Goal: Task Accomplishment & Management: Use online tool/utility

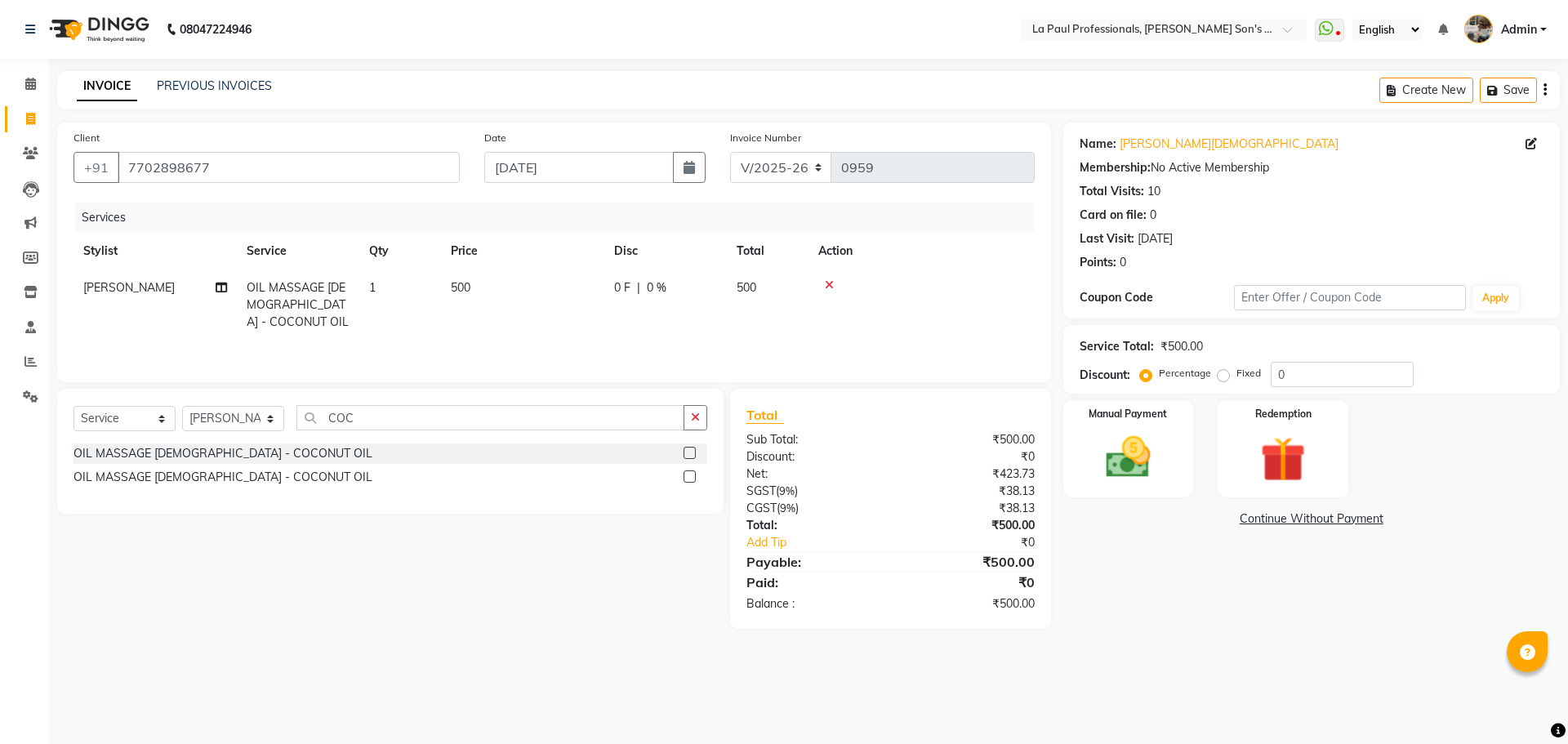
select select "6271"
select select "service"
select select "46925"
click at [881, 666] on div "08047224946 Select Location × La Paul Professionals, [PERSON_NAME] Son's Reside…" at bounding box center [784, 372] width 1568 height 744
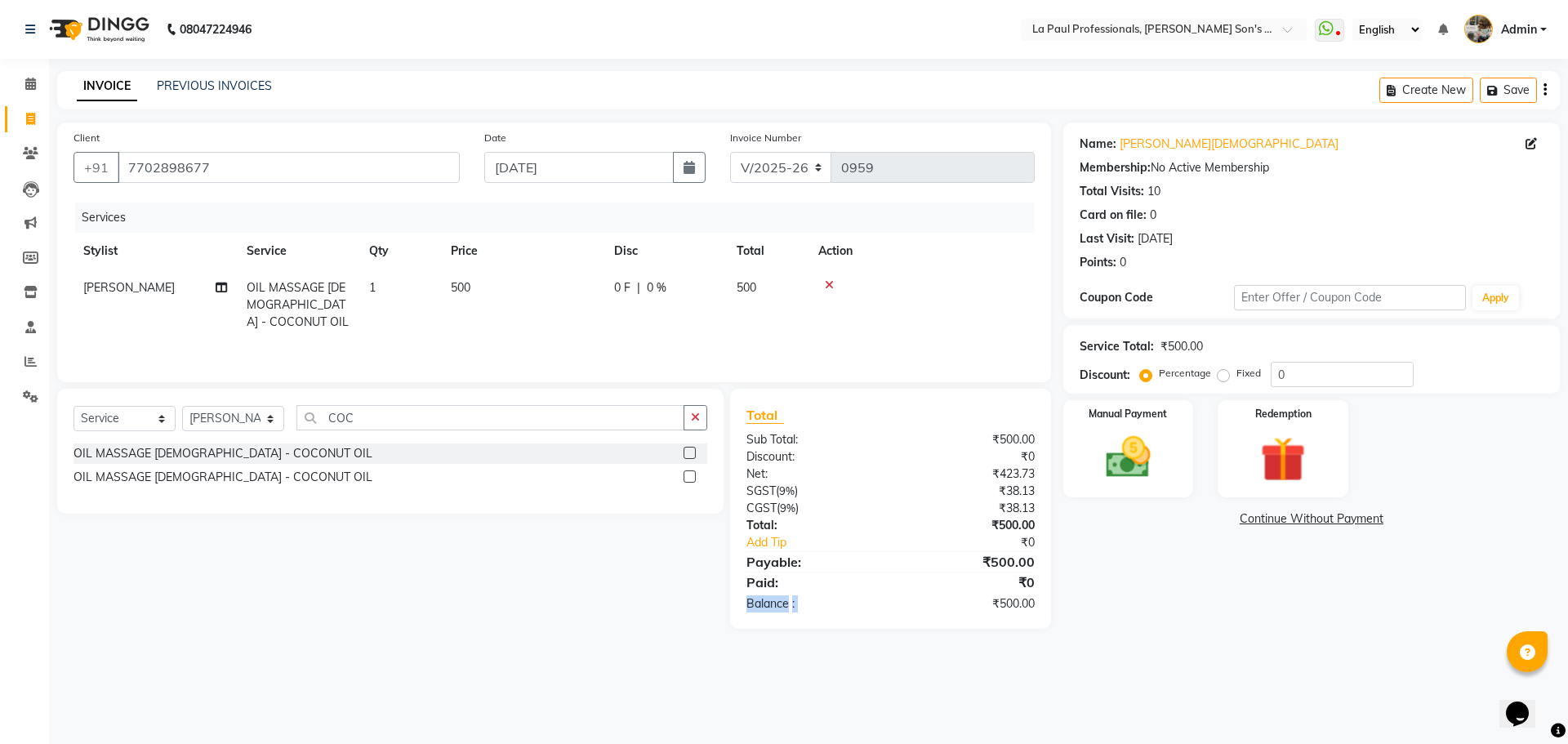
click at [881, 666] on div "08047224946 Select Location × La Paul Professionals, [PERSON_NAME] Son's Reside…" at bounding box center [784, 372] width 1568 height 744
click at [1156, 604] on div "Name: [PERSON_NAME][DEMOGRAPHIC_DATA] Membership: No Active Membership Total Vi…" at bounding box center [1317, 375] width 509 height 507
click at [1137, 554] on div "Name: [PERSON_NAME][DEMOGRAPHIC_DATA] Membership: No Active Membership Total Vi…" at bounding box center [1317, 375] width 509 height 507
click at [1173, 556] on div "Name: [PERSON_NAME][DEMOGRAPHIC_DATA] Membership: No Active Membership Total Vi…" at bounding box center [1317, 375] width 509 height 507
click at [1227, 626] on div "Name: [PERSON_NAME][DEMOGRAPHIC_DATA] Membership: No Active Membership Total Vi…" at bounding box center [1317, 375] width 509 height 507
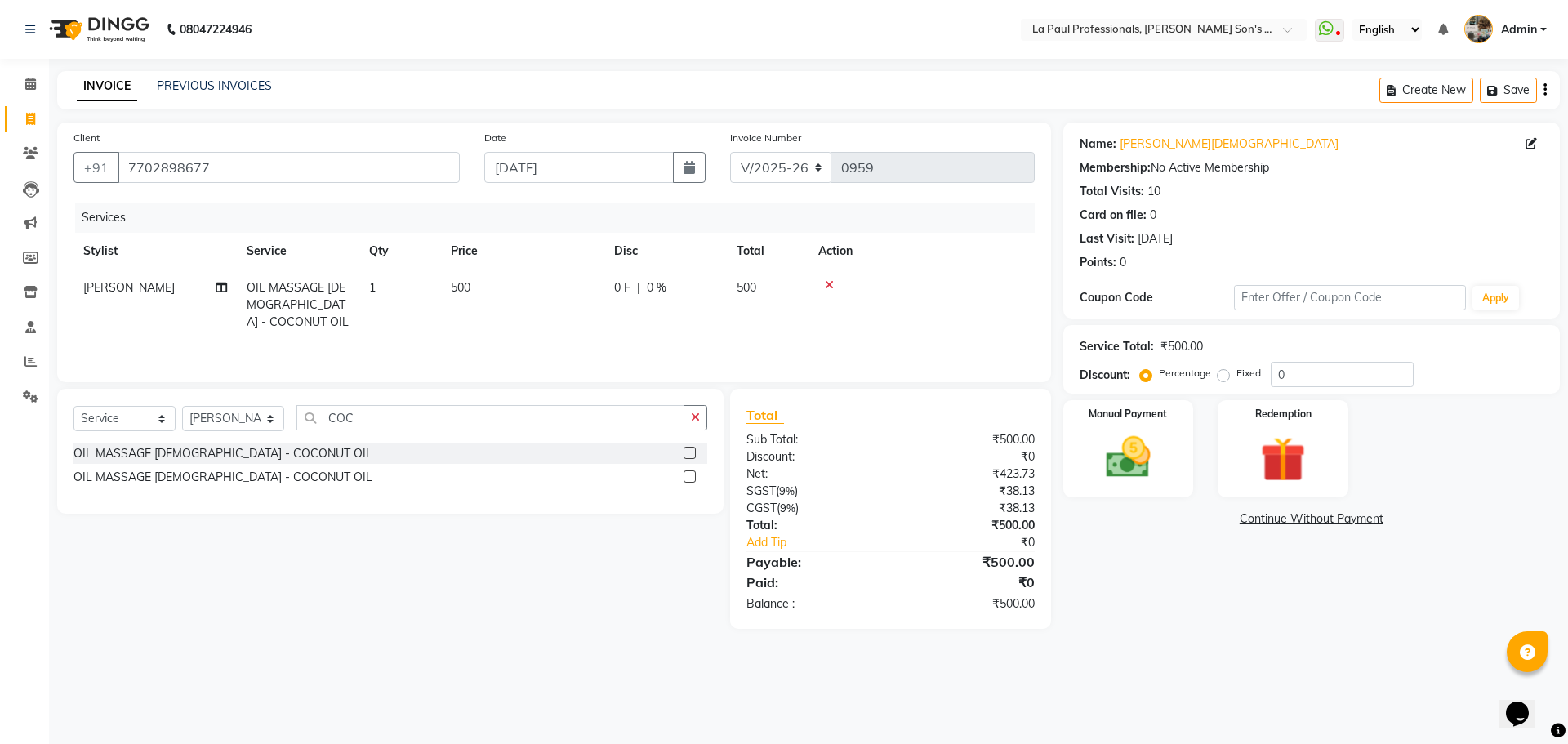
click at [1227, 626] on div "Name: [PERSON_NAME][DEMOGRAPHIC_DATA] Membership: No Active Membership Total Vi…" at bounding box center [1317, 375] width 509 height 507
click at [1185, 645] on main "INVOICE PREVIOUS INVOICES Create New Save Client [PHONE_NUMBER] Date [DATE] Inv…" at bounding box center [809, 363] width 1520 height 583
click at [573, 623] on div "Select Service Product Membership Package Voucher Prepaid Gift Card Select Styl…" at bounding box center [385, 509] width 679 height 240
click at [1142, 453] on img at bounding box center [1128, 457] width 76 height 54
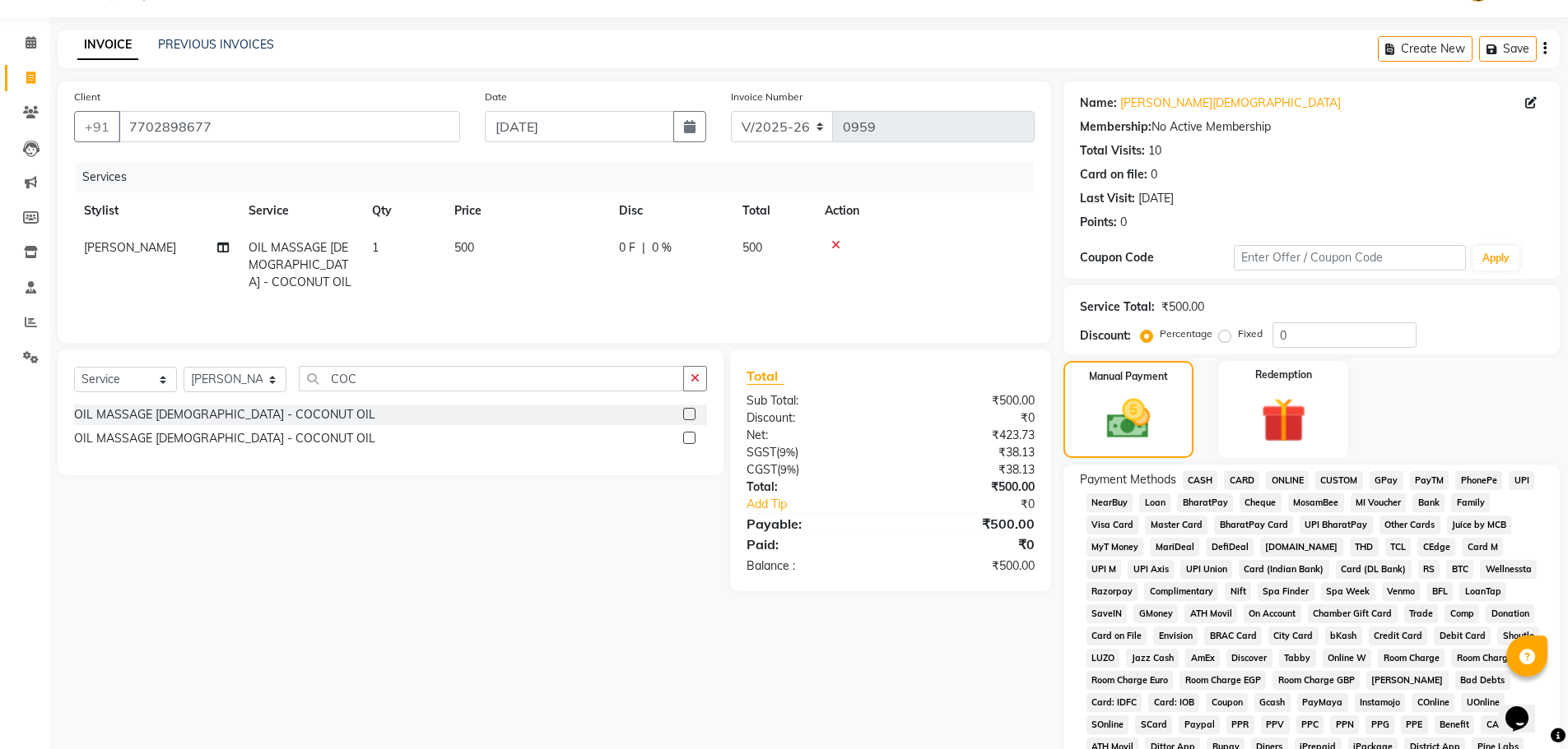
scroll to position [83, 0]
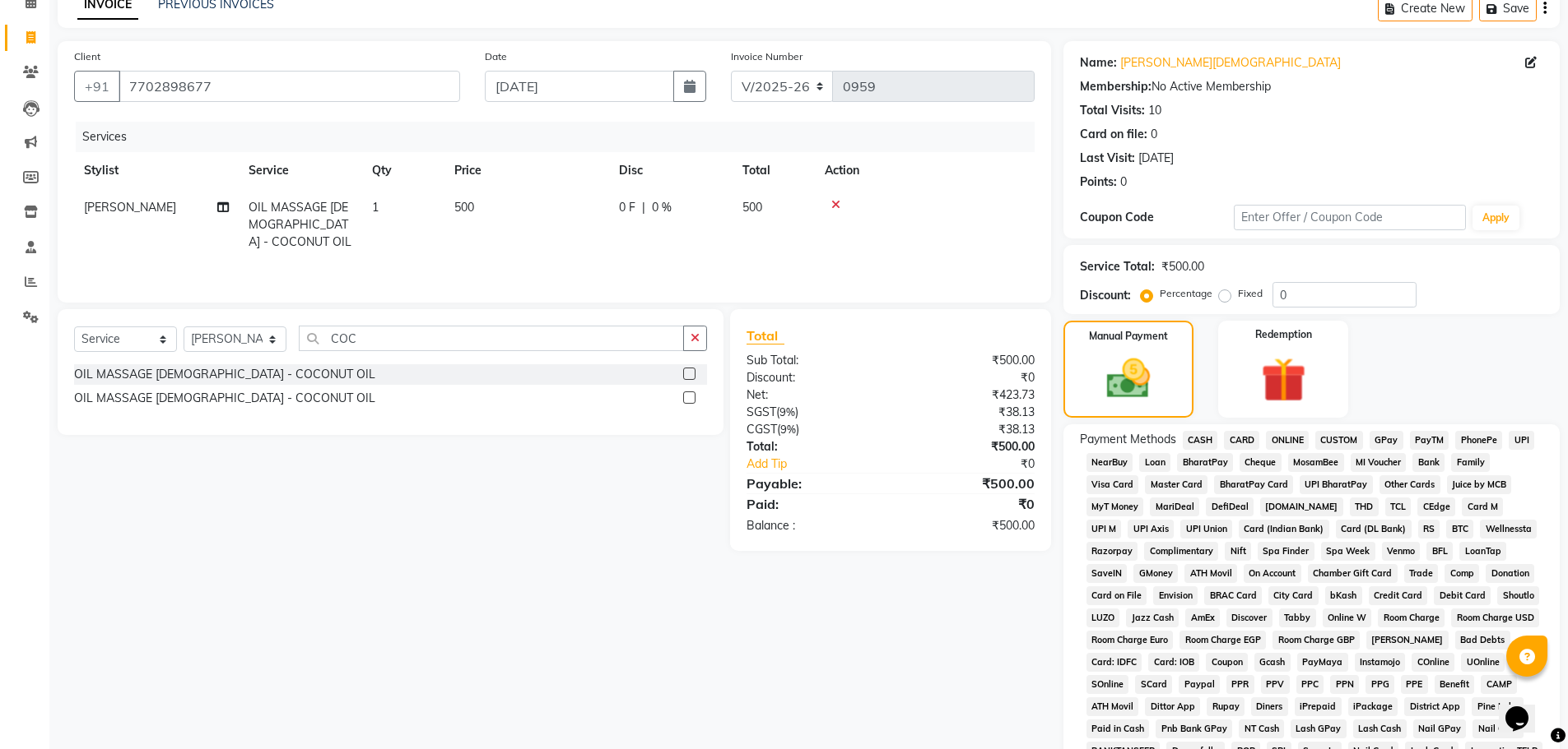
click at [1204, 444] on span "CASH" at bounding box center [1201, 440] width 35 height 18
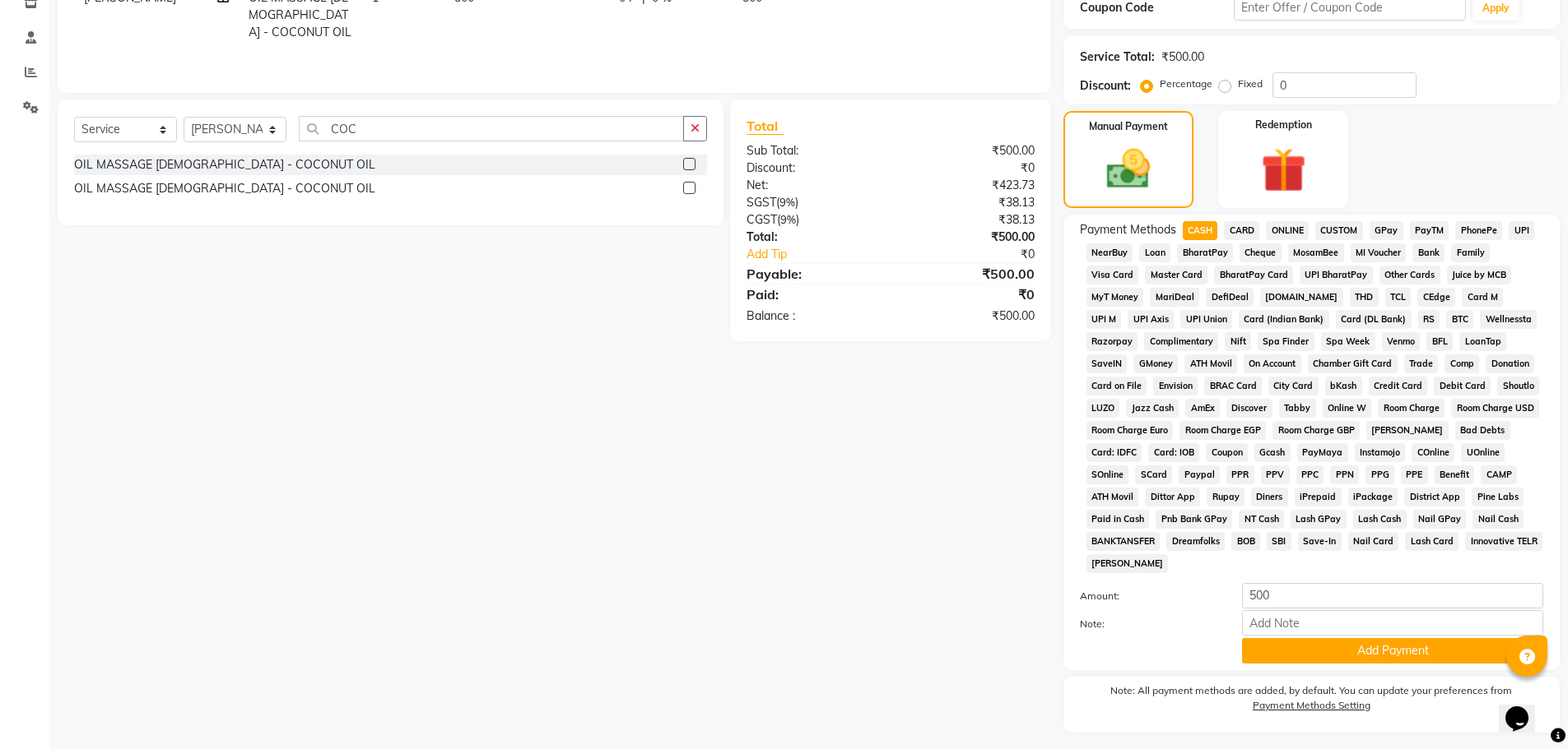
scroll to position [334, 0]
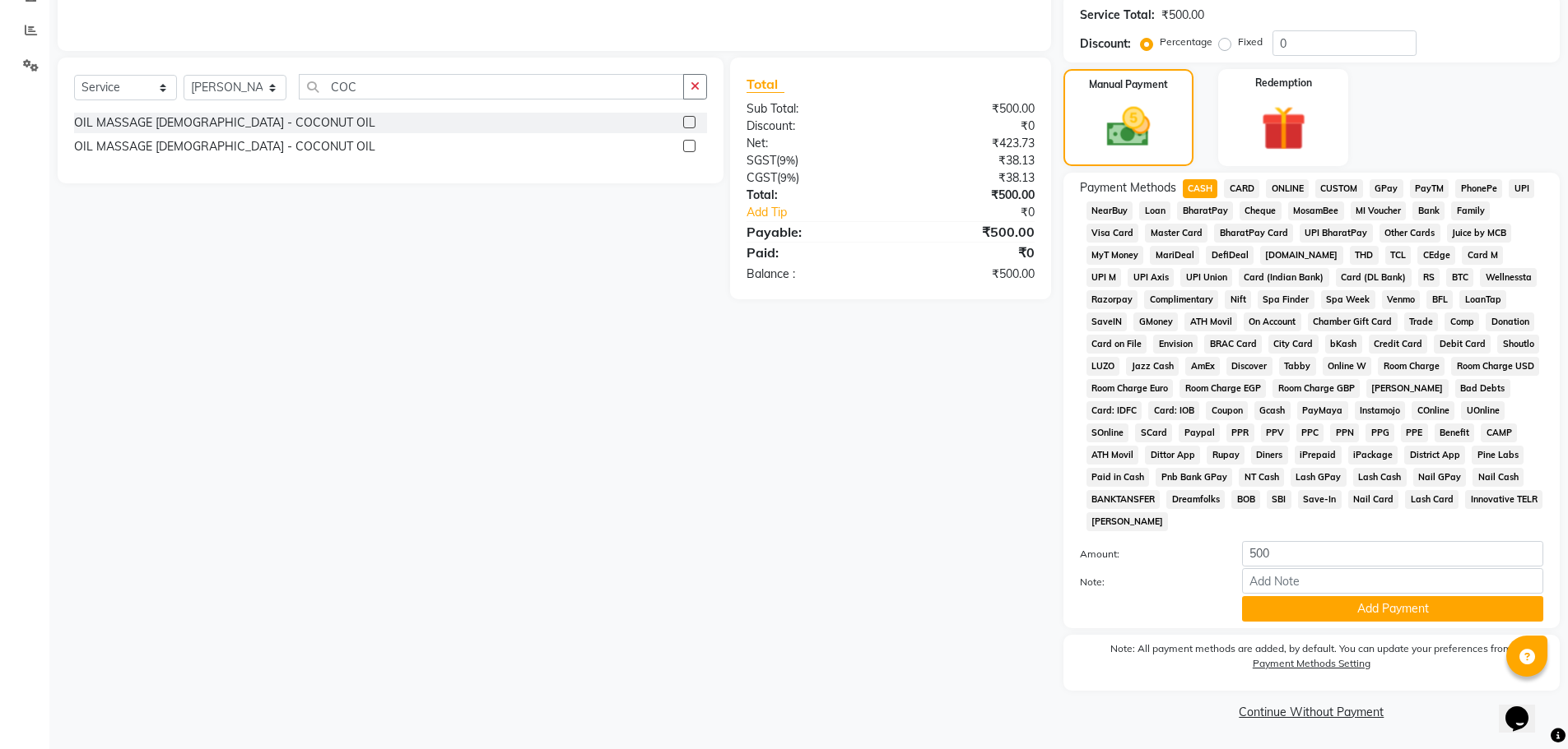
click at [818, 593] on div "Client [PHONE_NUMBER] Date [DATE] Invoice Number V/2025 V/[PHONE_NUMBER] Servic…" at bounding box center [554, 256] width 1018 height 936
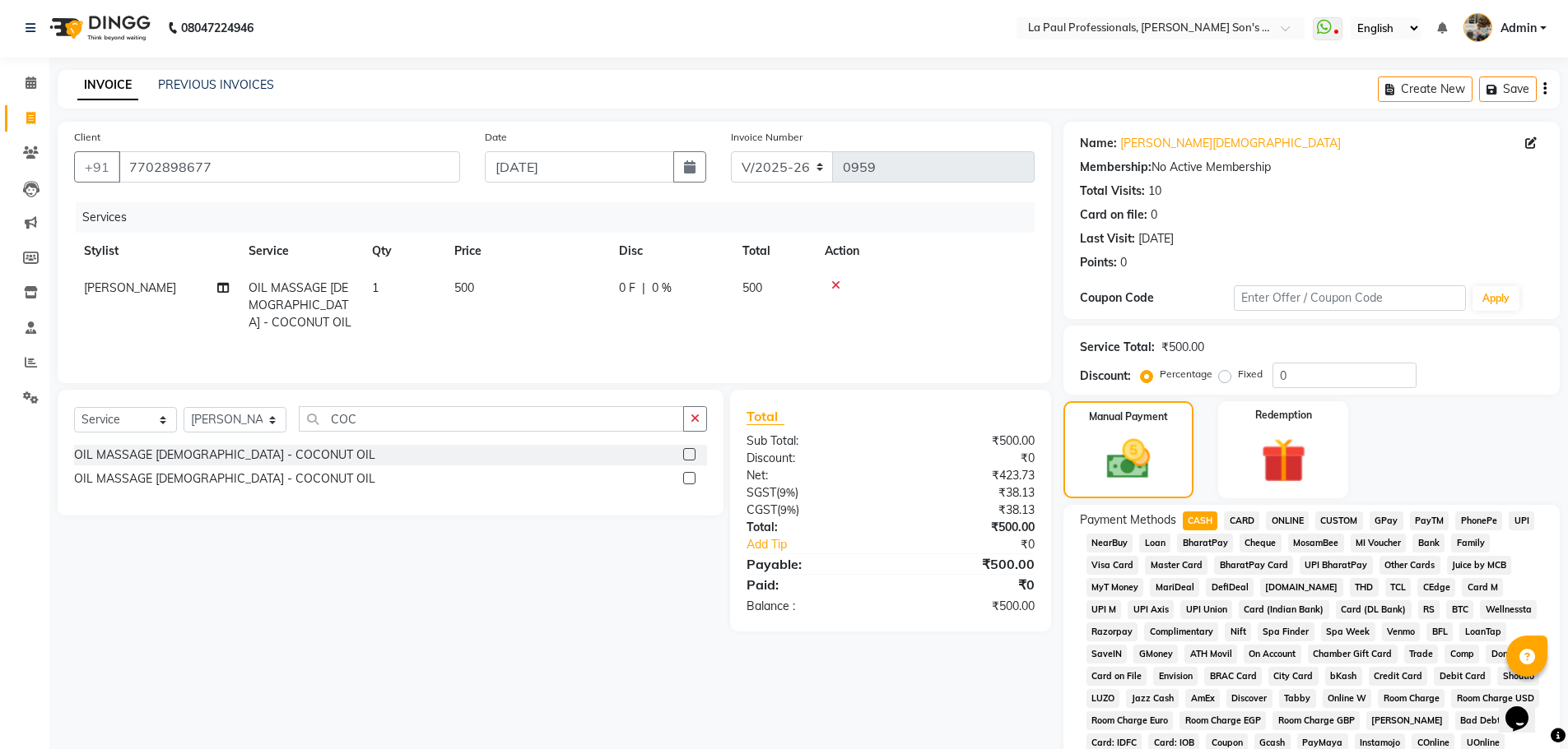
scroll to position [0, 0]
drag, startPoint x: 502, startPoint y: 672, endPoint x: 519, endPoint y: 652, distance: 26.2
click at [505, 668] on div "Client [PHONE_NUMBER] Date [DATE] Invoice Number V/2025 V/[PHONE_NUMBER] Servic…" at bounding box center [554, 591] width 1018 height 936
click at [523, 651] on div "Client [PHONE_NUMBER] Date [DATE] Invoice Number V/2025 V/[PHONE_NUMBER] Servic…" at bounding box center [554, 591] width 1018 height 936
click at [523, 645] on div "Client [PHONE_NUMBER] Date [DATE] Invoice Number V/2025 V/[PHONE_NUMBER] Servic…" at bounding box center [554, 591] width 1018 height 936
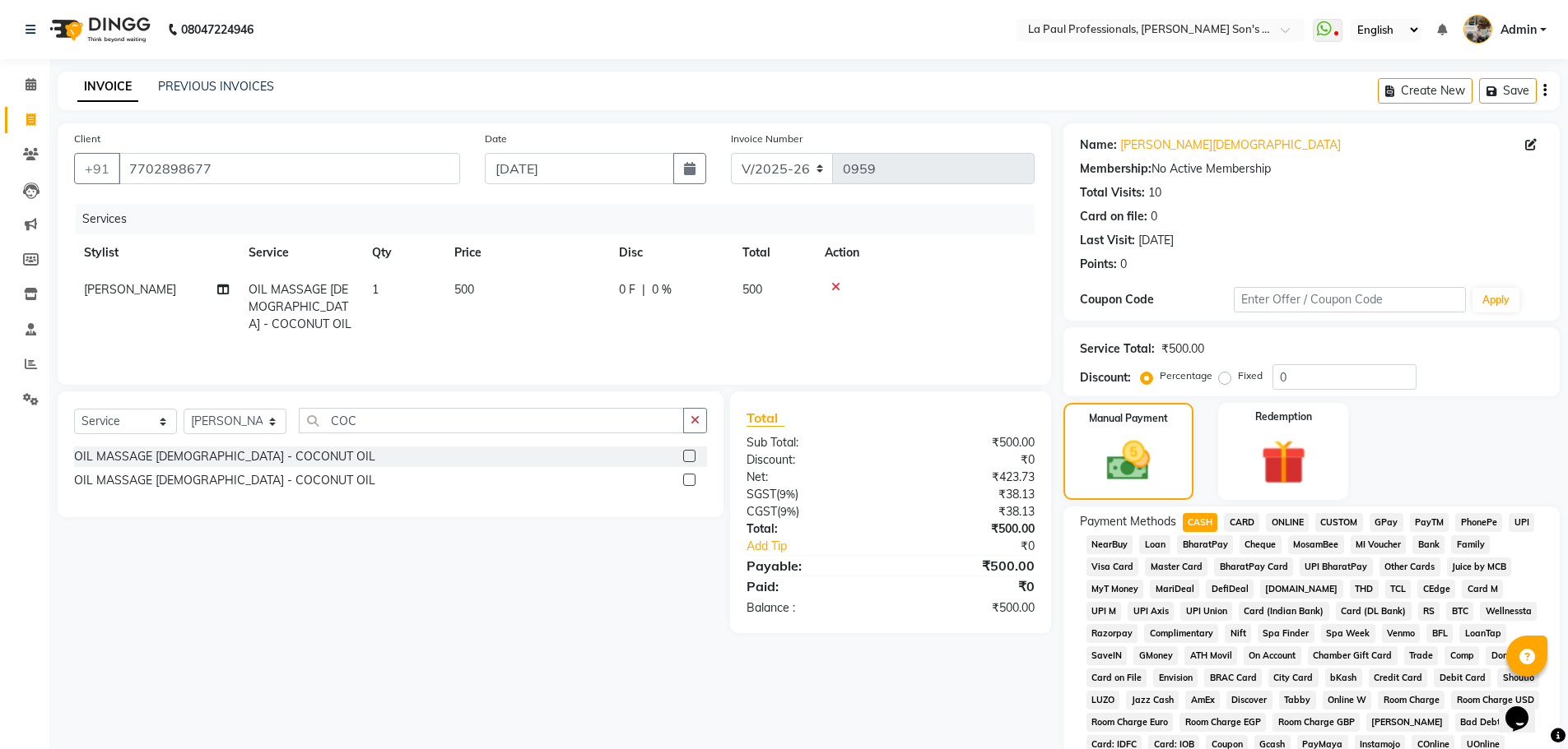
click at [526, 643] on div "Client [PHONE_NUMBER] Date [DATE] Invoice Number V/2025 V/[PHONE_NUMBER] Servic…" at bounding box center [554, 591] width 1018 height 936
click at [527, 642] on div "Client [PHONE_NUMBER] Date [DATE] Invoice Number V/2025 V/[PHONE_NUMBER] Servic…" at bounding box center [554, 591] width 1018 height 936
click at [528, 641] on div "Client [PHONE_NUMBER] Date [DATE] Invoice Number V/2025 V/[PHONE_NUMBER] Servic…" at bounding box center [554, 591] width 1018 height 936
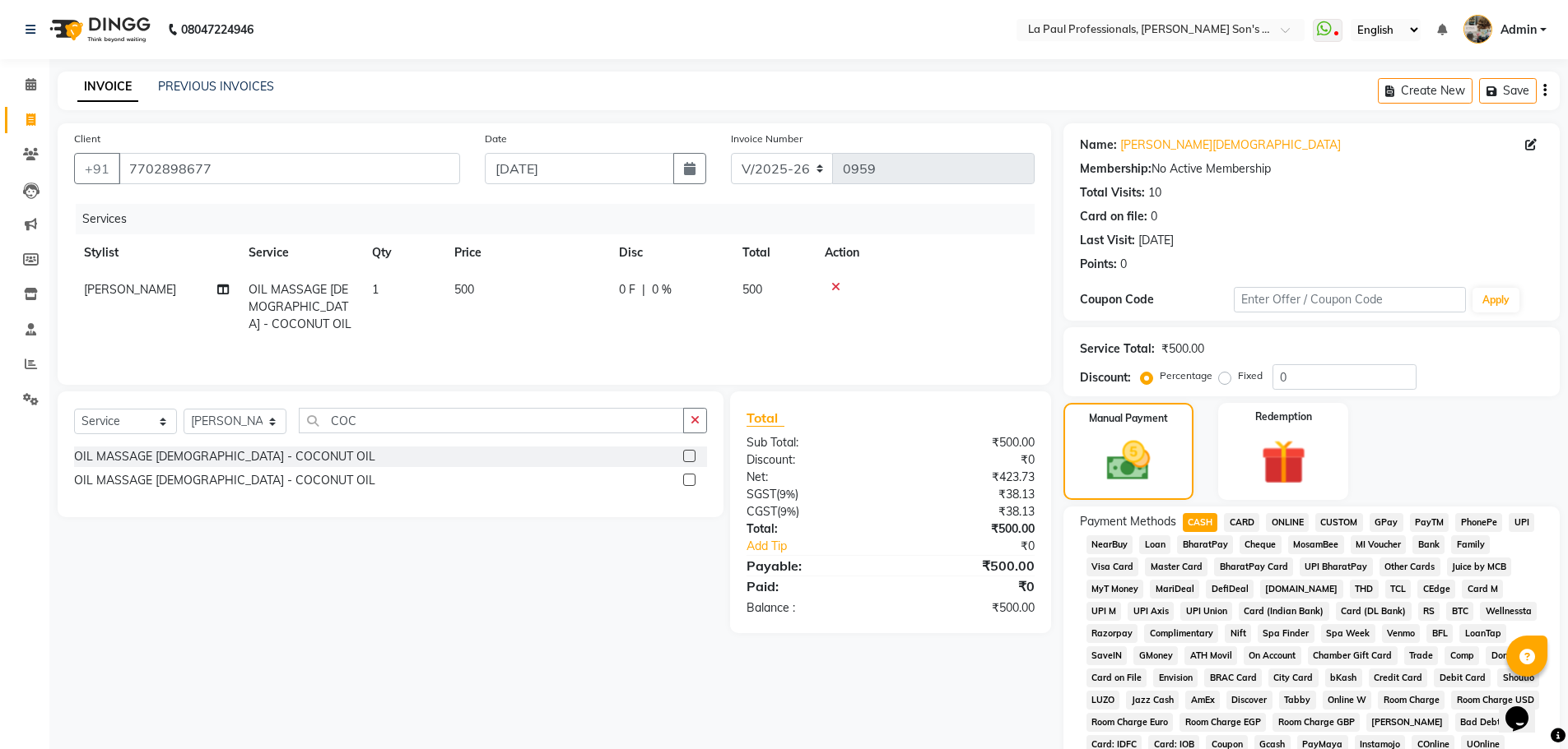
click at [528, 640] on div "Client [PHONE_NUMBER] Date [DATE] Invoice Number V/2025 V/[PHONE_NUMBER] Servic…" at bounding box center [554, 591] width 1018 height 936
click at [529, 636] on div "Client [PHONE_NUMBER] Date [DATE] Invoice Number V/2025 V/[PHONE_NUMBER] Servic…" at bounding box center [554, 591] width 1018 height 936
click at [534, 633] on div "Client [PHONE_NUMBER] Date [DATE] Invoice Number V/2025 V/[PHONE_NUMBER] Servic…" at bounding box center [554, 591] width 1018 height 936
click at [1313, 379] on input "0" at bounding box center [1344, 377] width 144 height 25
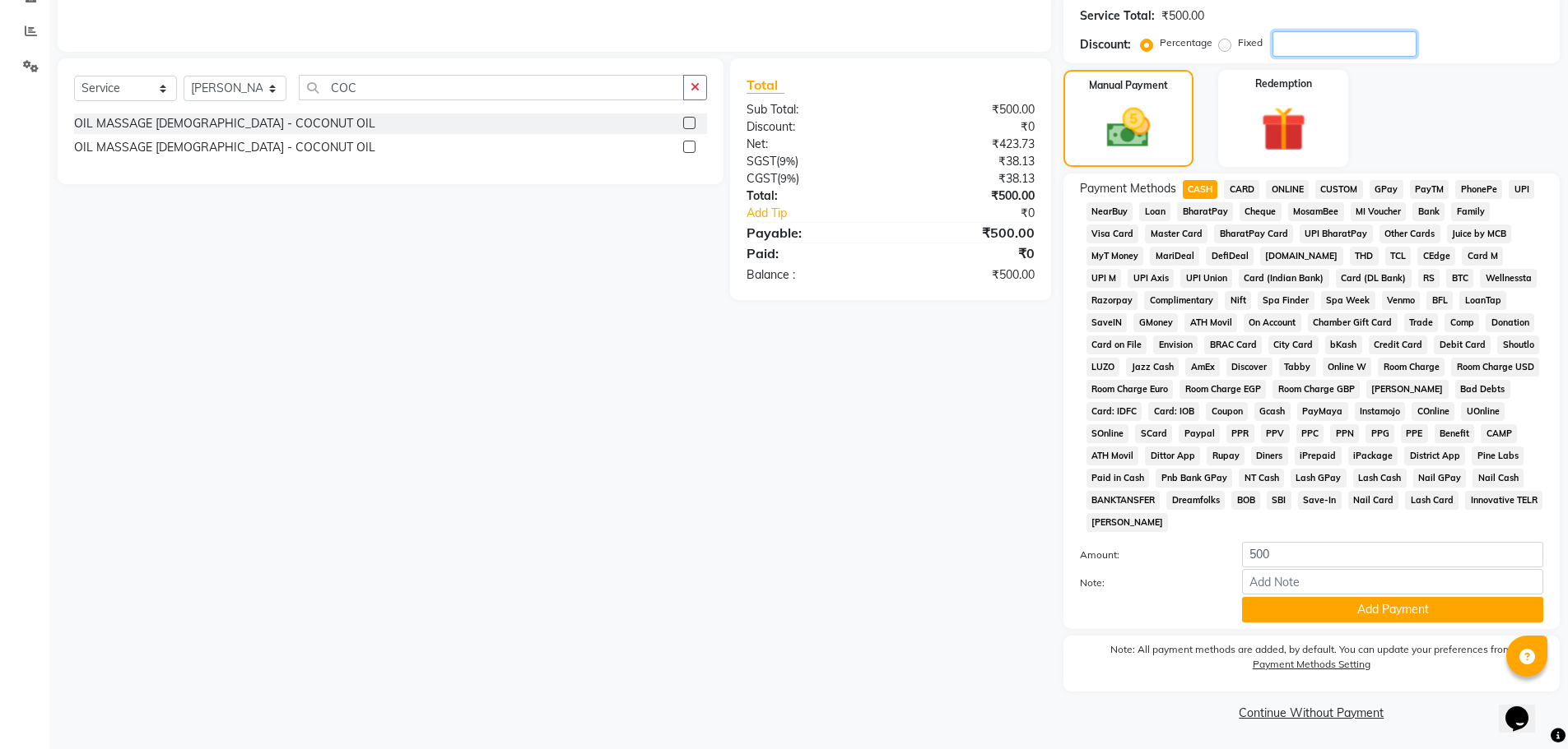
scroll to position [334, 0]
click at [1310, 604] on button "Add Payment" at bounding box center [1392, 609] width 301 height 25
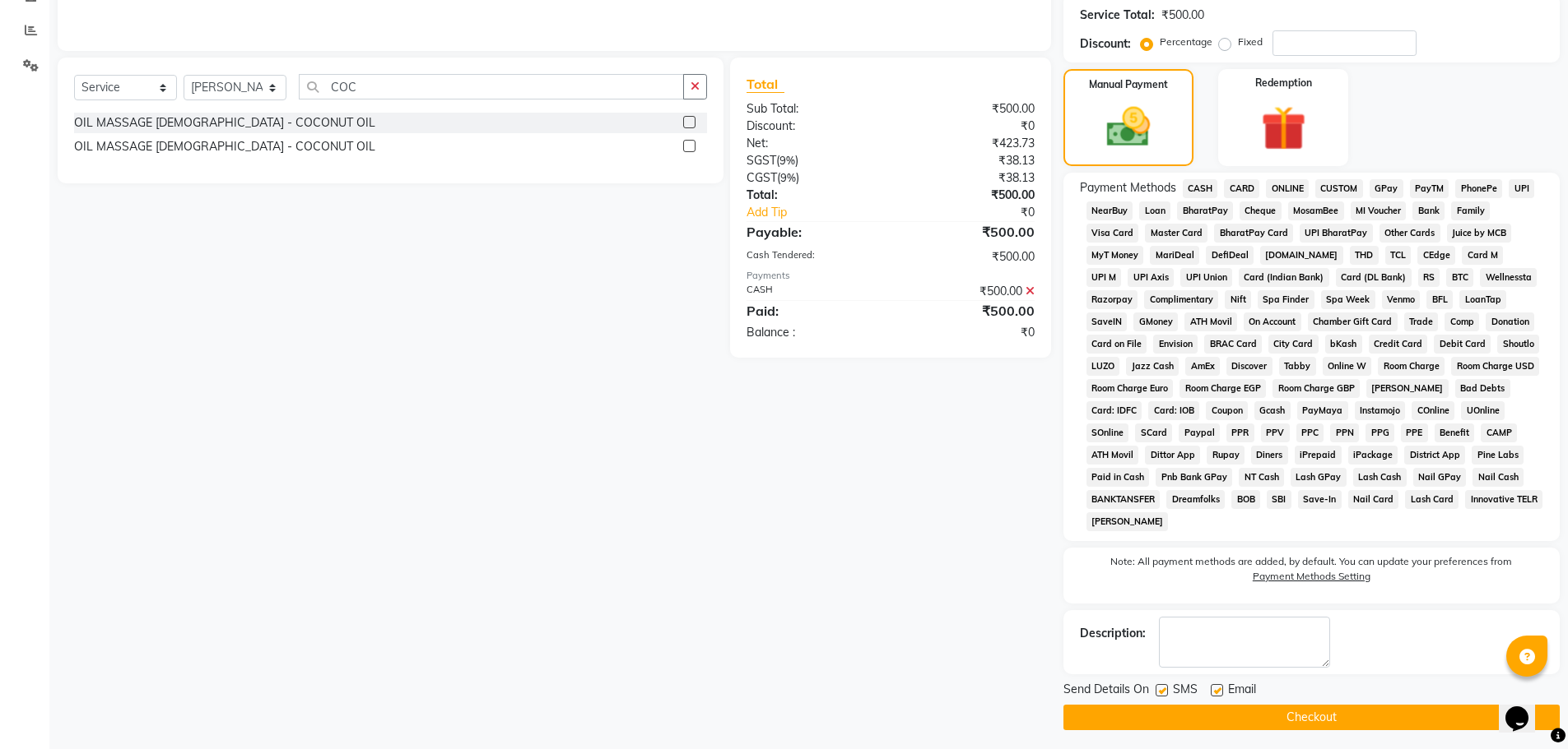
click at [1279, 725] on button "Checkout" at bounding box center [1311, 718] width 496 height 25
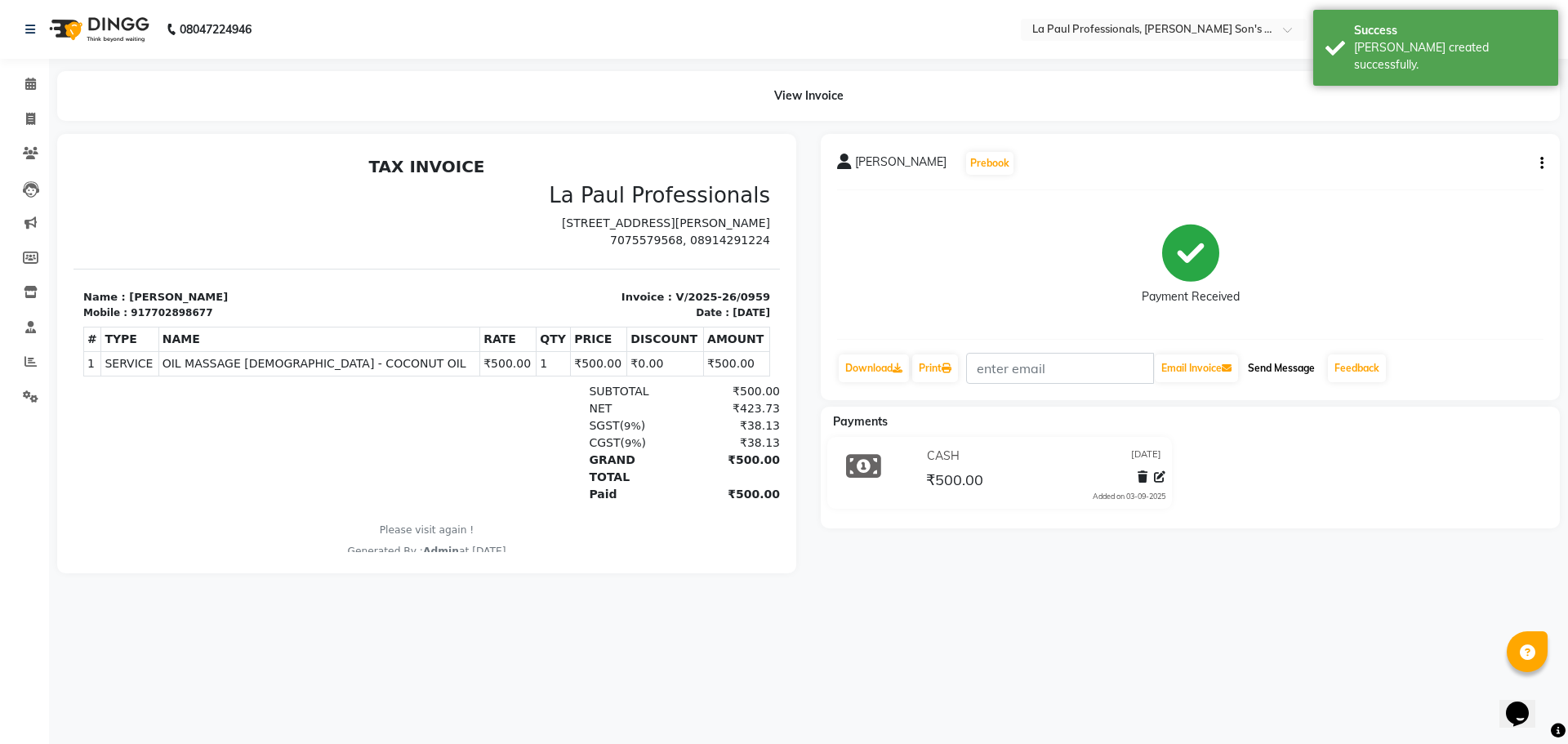
click at [1282, 371] on button "Send Message" at bounding box center [1281, 368] width 80 height 28
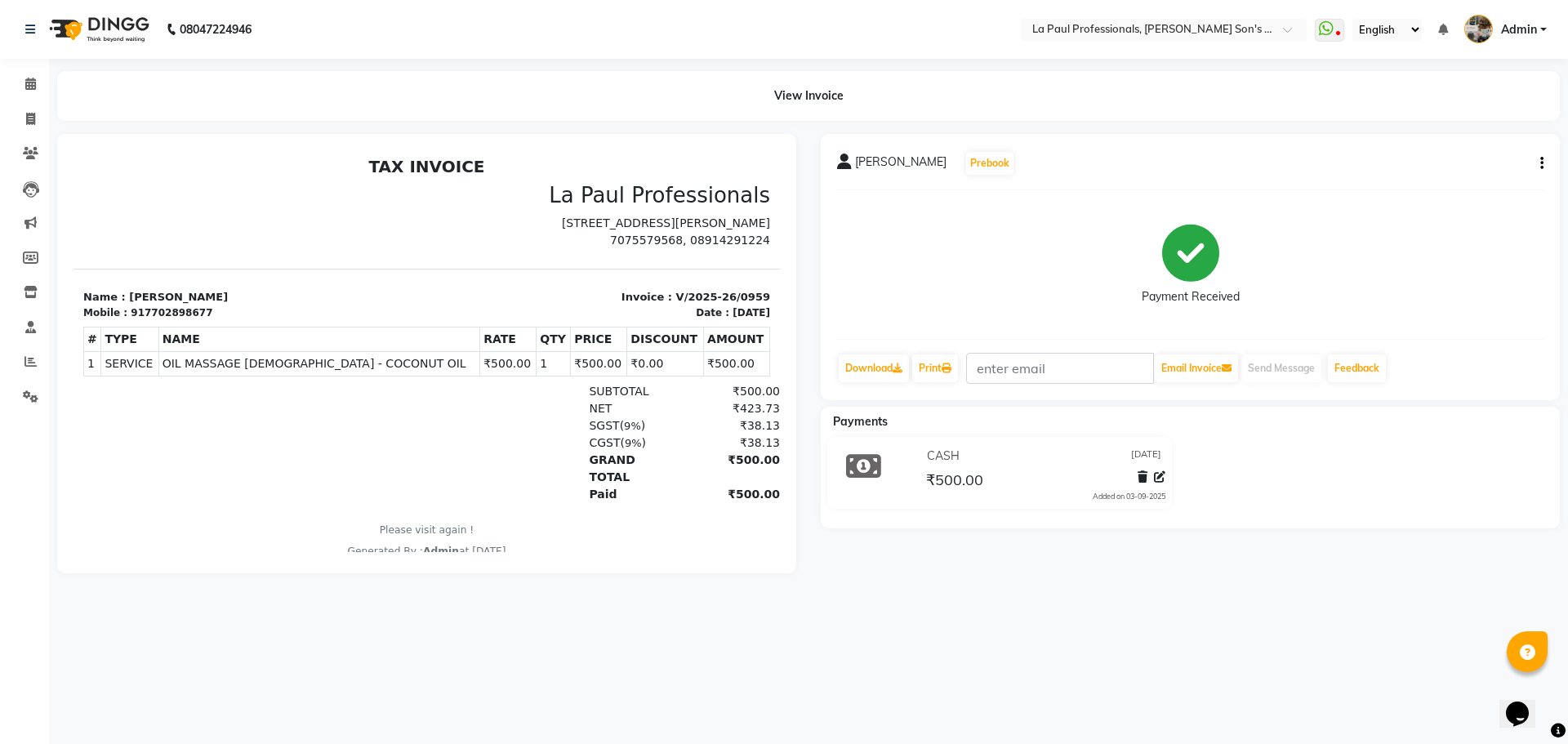
click at [1023, 598] on main "View Invoice [PERSON_NAME] Prebook Payment Received Download Print Email Invoic…" at bounding box center [809, 335] width 1520 height 527
click at [930, 611] on div "08047224946 Select Location × La Paul Professionals, [PERSON_NAME] Son's Reside…" at bounding box center [784, 372] width 1568 height 744
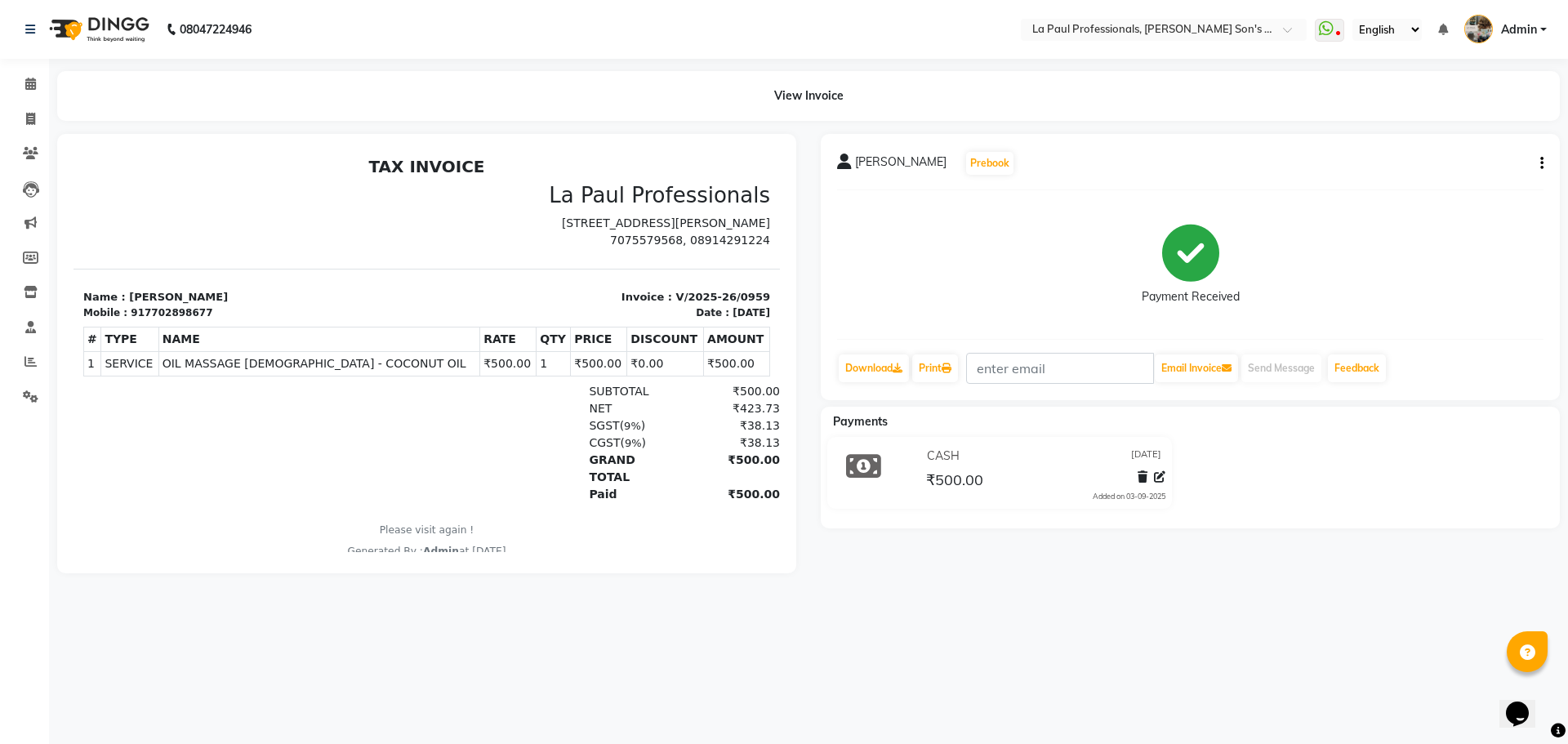
click at [147, 173] on h2 "TAX INVOICE" at bounding box center [426, 167] width 687 height 19
